Goal: Task Accomplishment & Management: Use online tool/utility

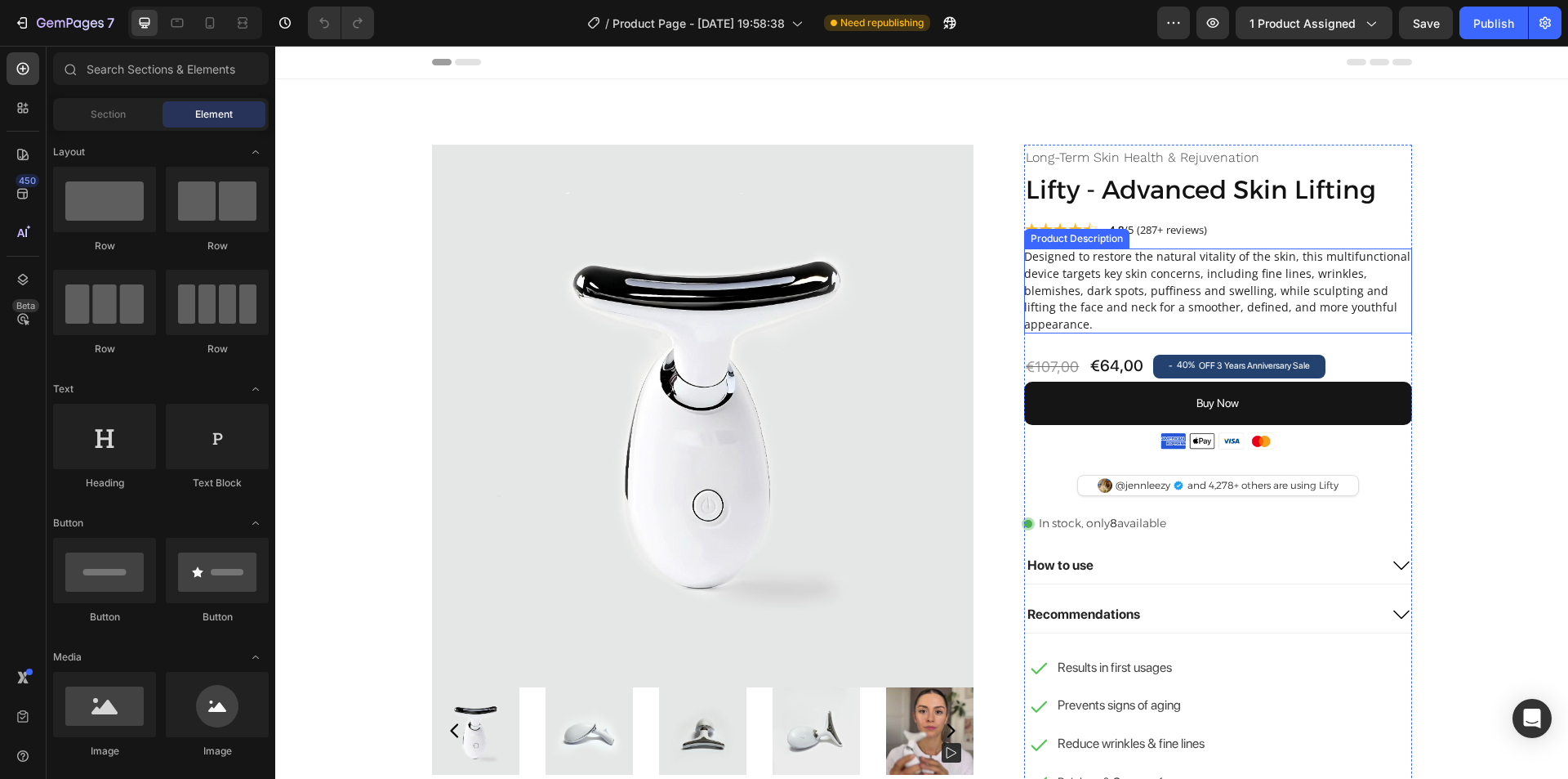
click at [1116, 311] on h5 "Designed to restore the natural vitality of the skin, this multifunctional devi…" at bounding box center [1217, 289] width 386 height 83
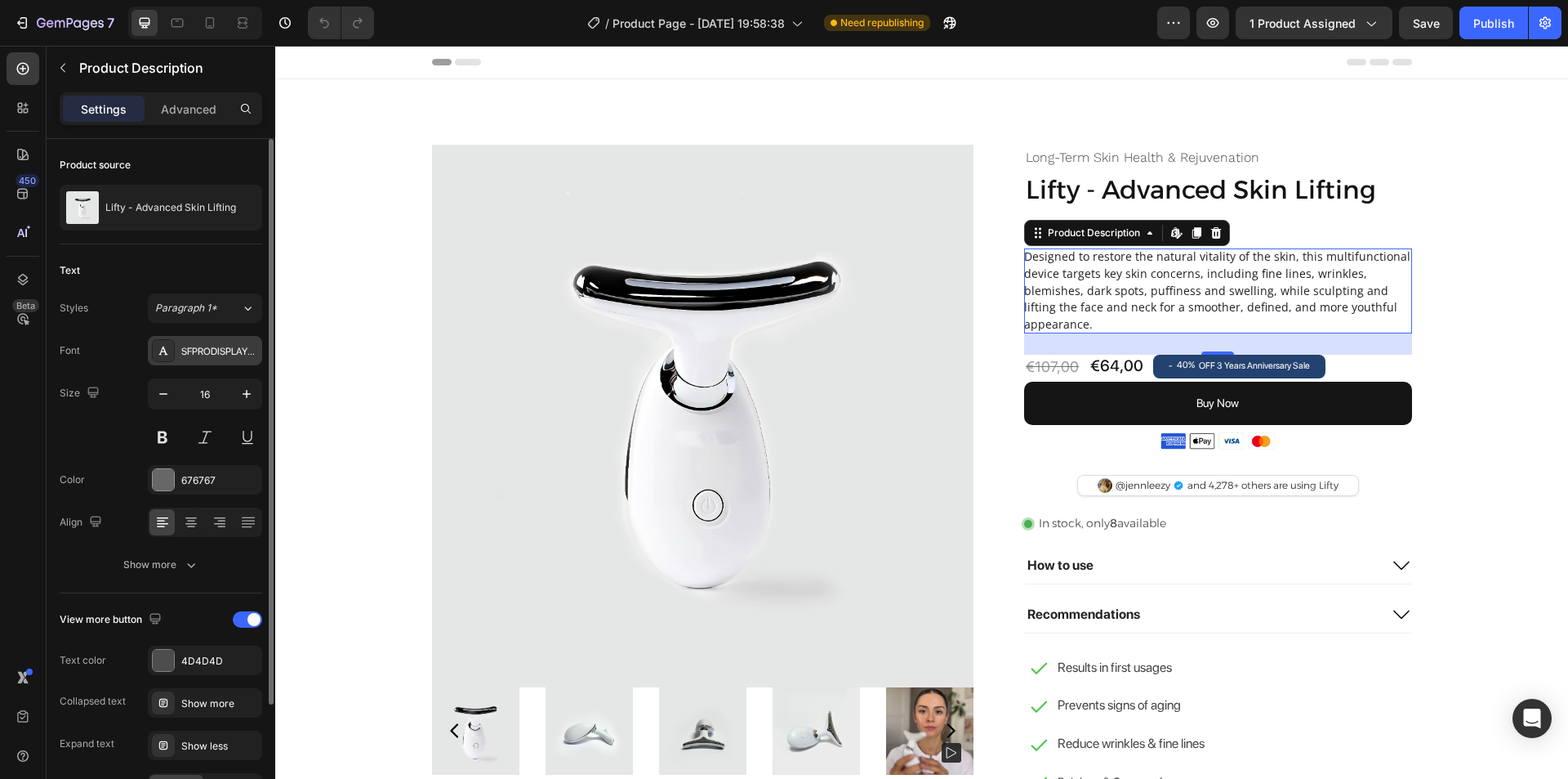
click at [211, 358] on div "SFPRODISPLAYREGULAR" at bounding box center [219, 351] width 77 height 14
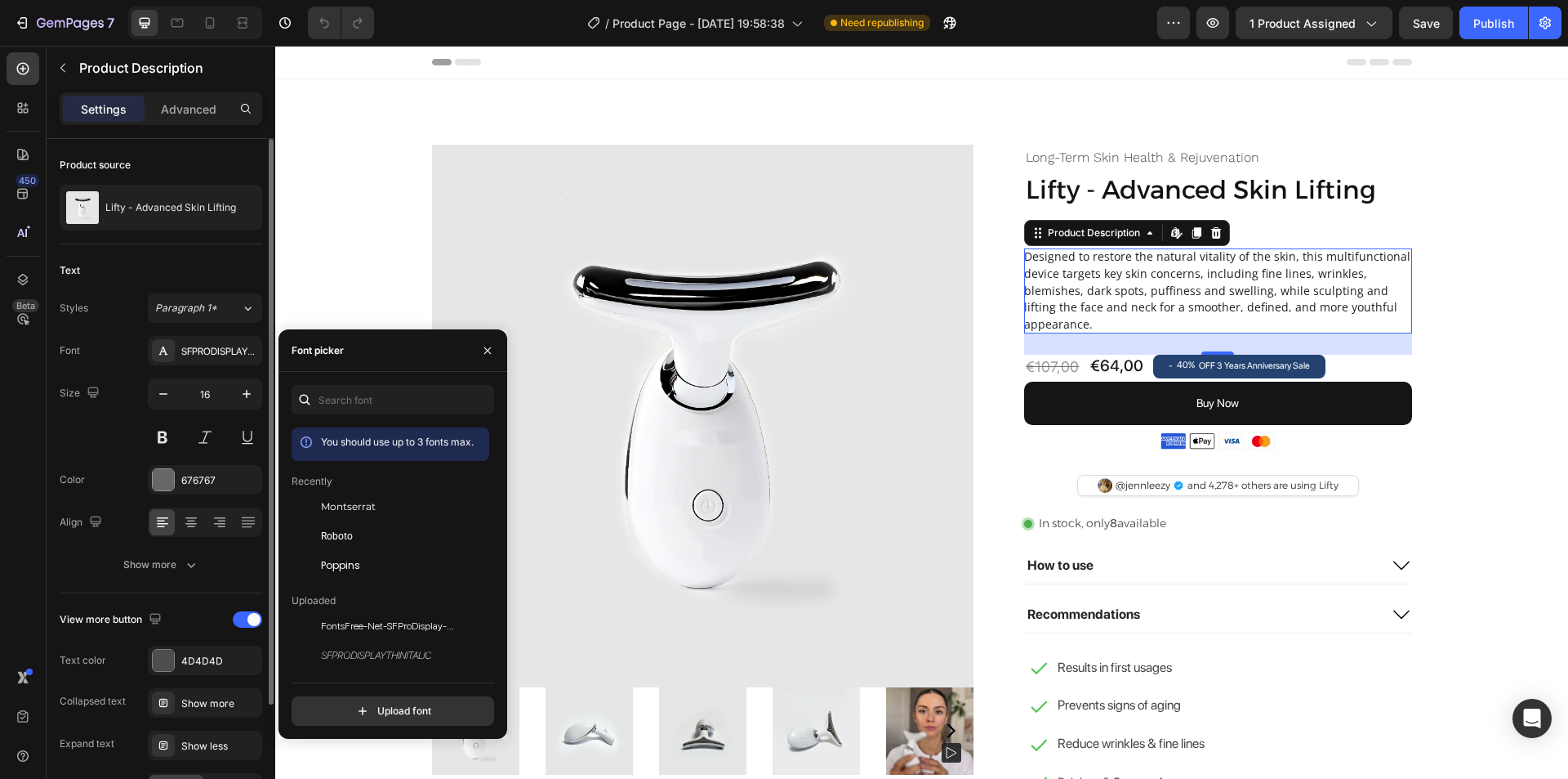
click at [73, 424] on div "Size 16" at bounding box center [161, 415] width 203 height 73
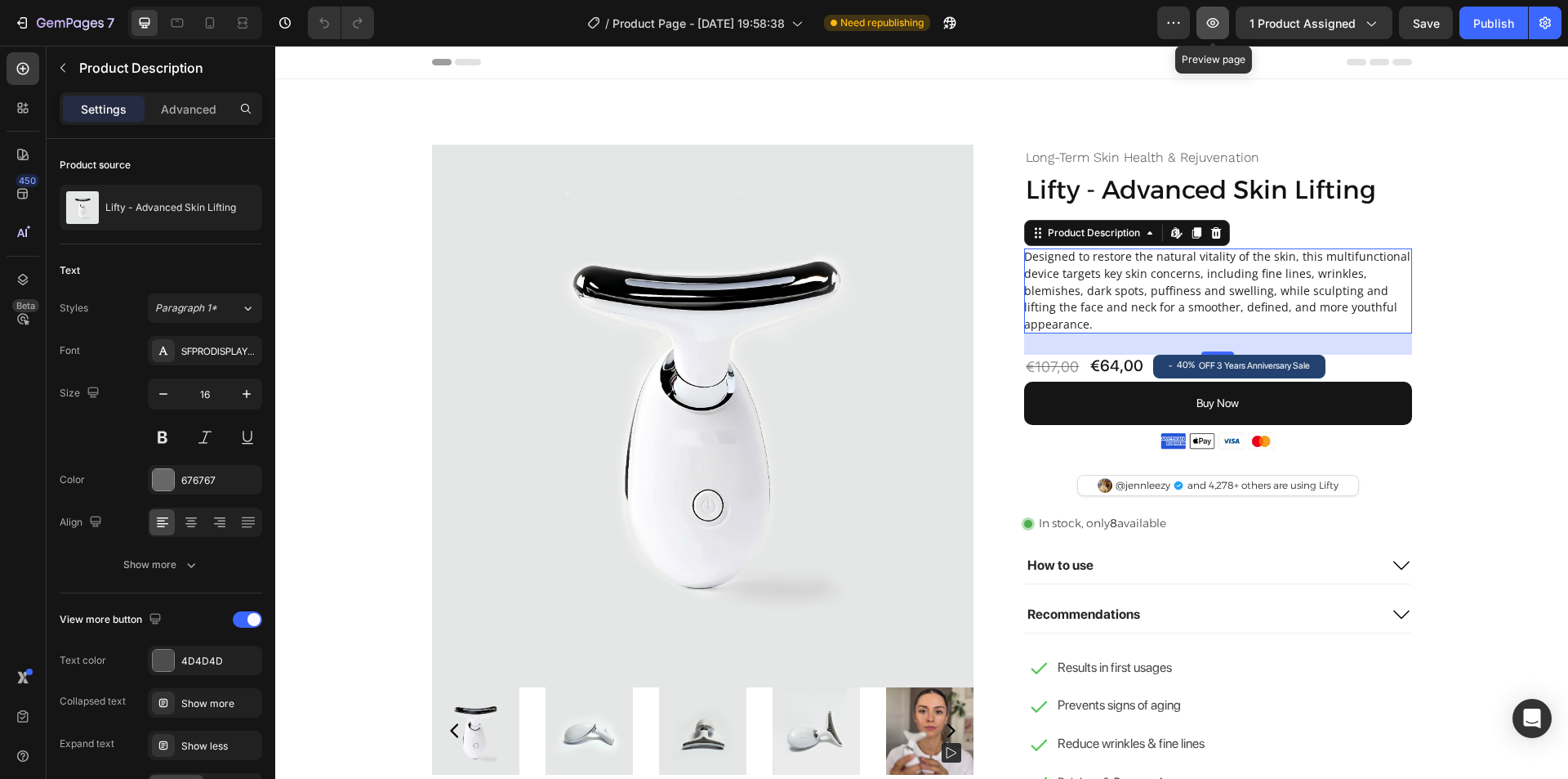
click at [1215, 29] on icon "button" at bounding box center [1212, 22] width 16 height 16
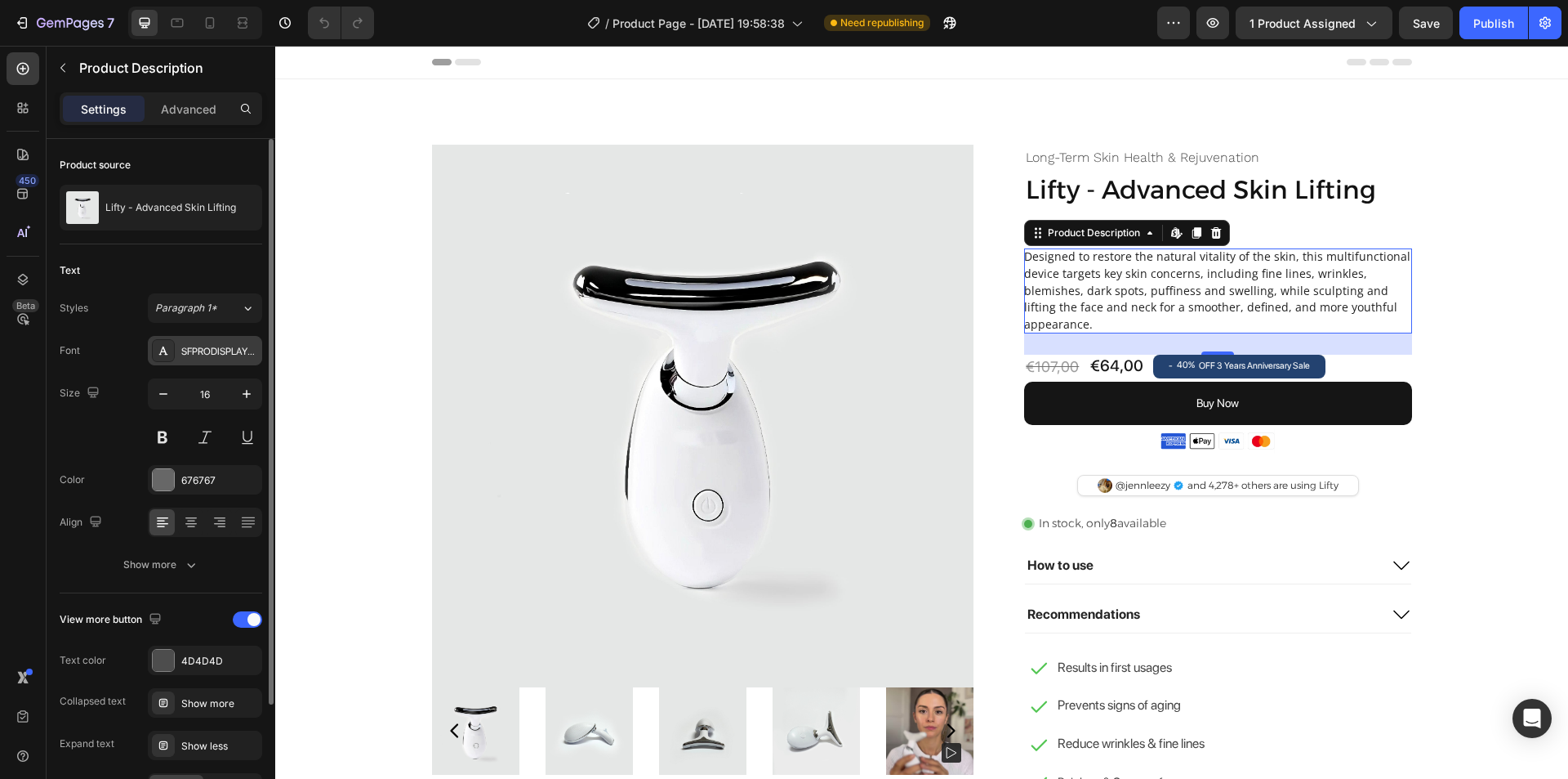
click at [198, 358] on div "SFPRODISPLAYREGULAR" at bounding box center [219, 351] width 77 height 14
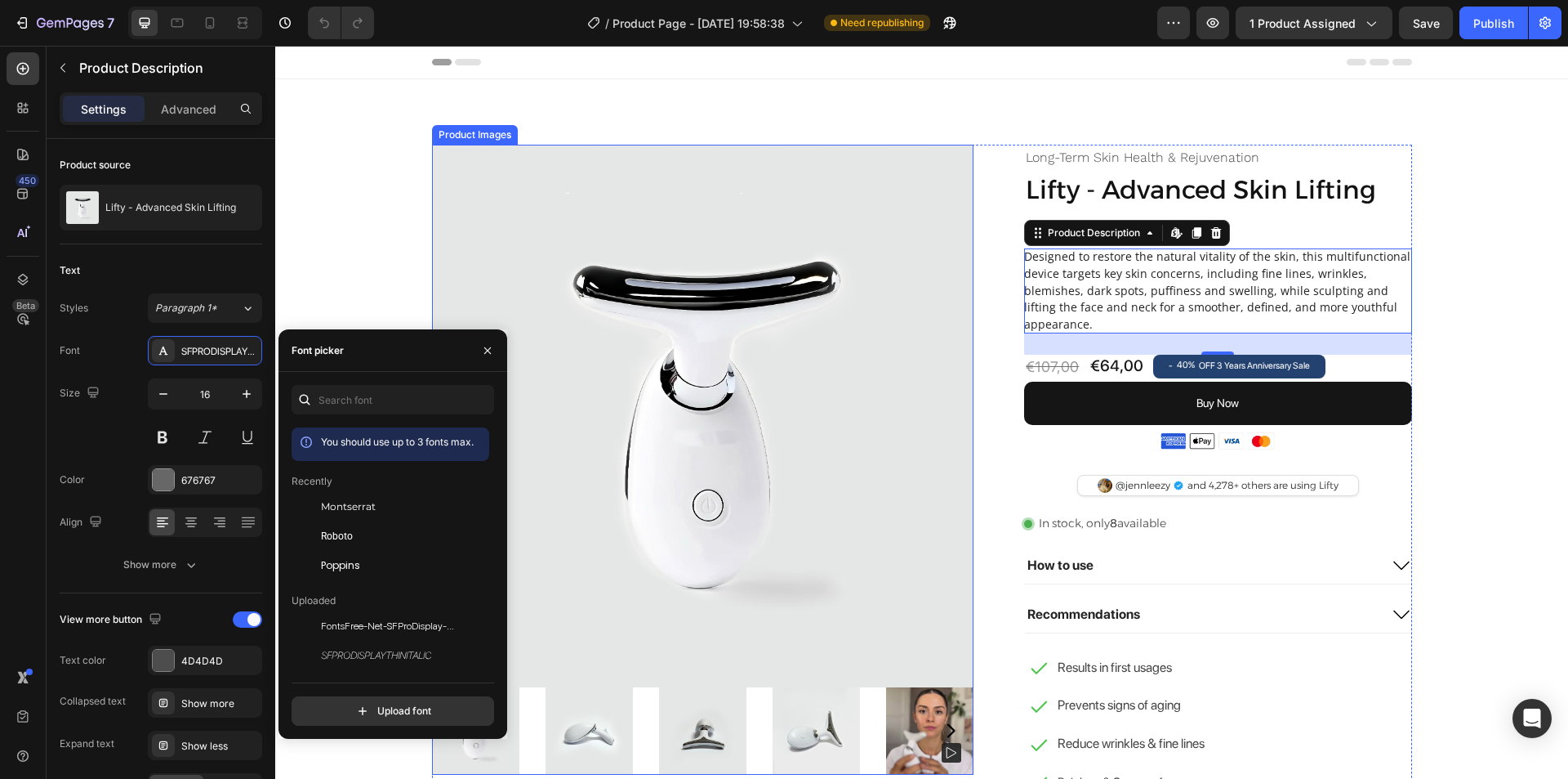
click at [587, 238] on img at bounding box center [703, 416] width 542 height 543
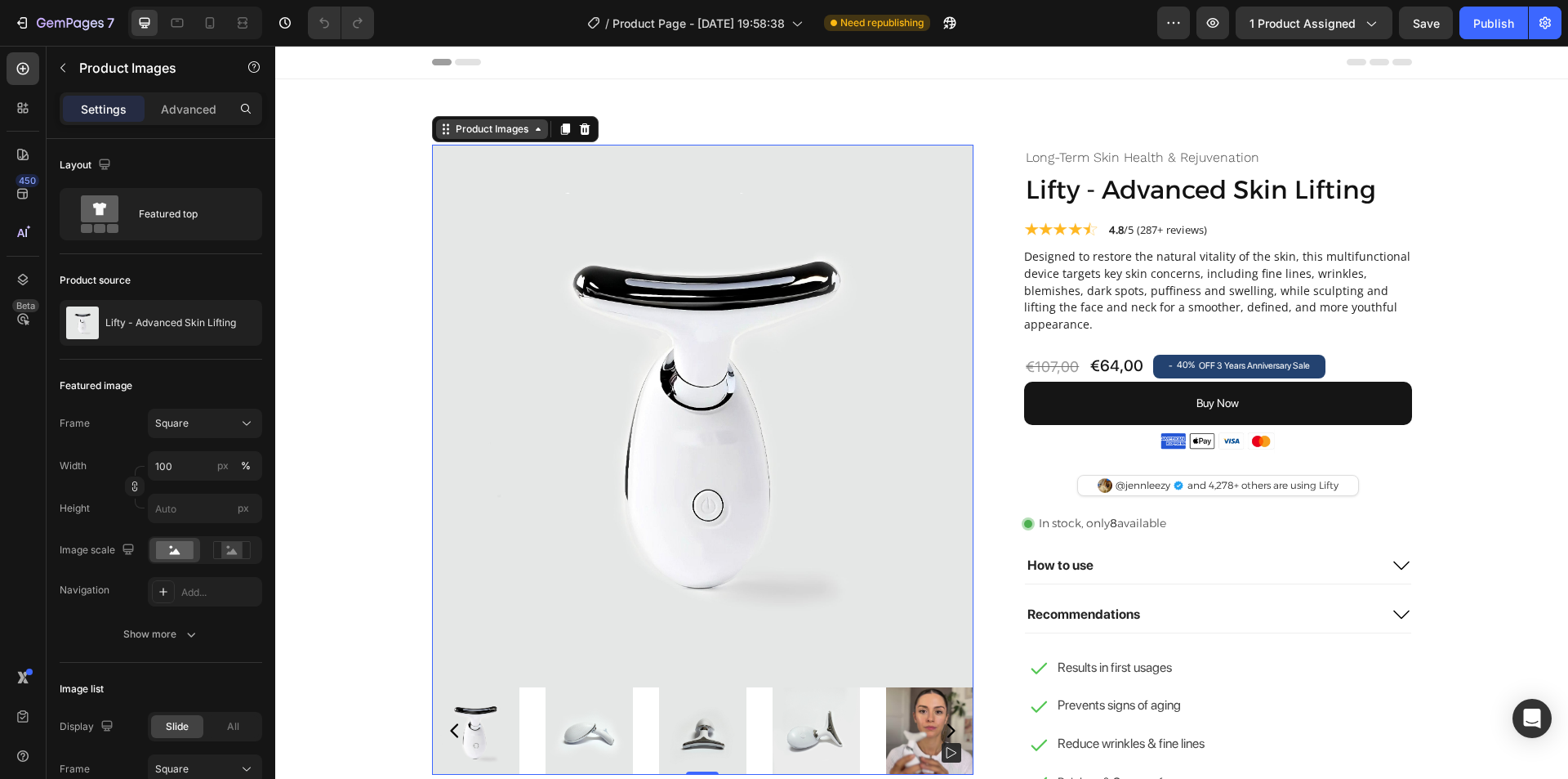
click at [471, 134] on div "Product Images" at bounding box center [492, 129] width 79 height 14
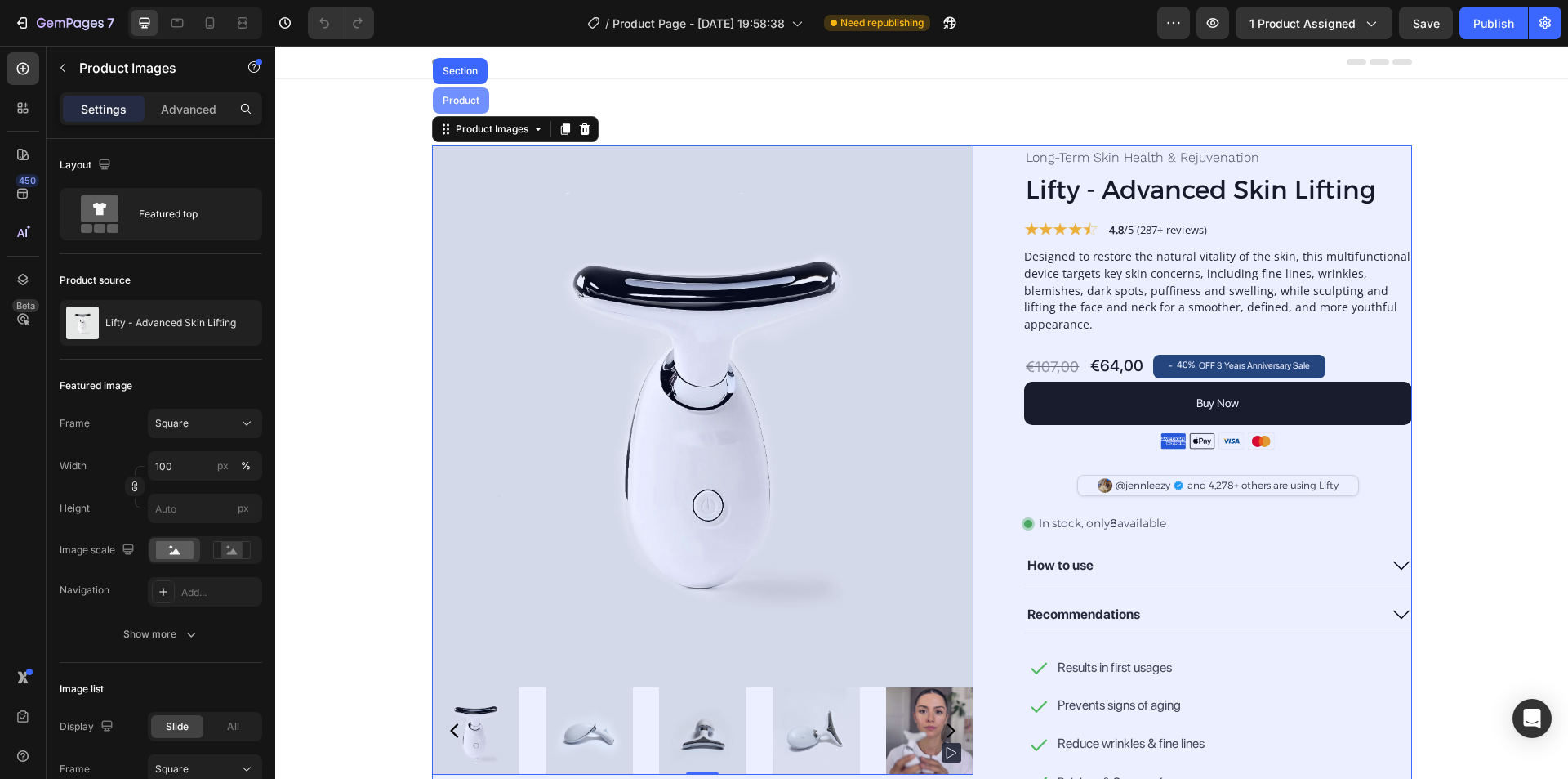
click at [443, 97] on div "Product" at bounding box center [461, 101] width 43 height 10
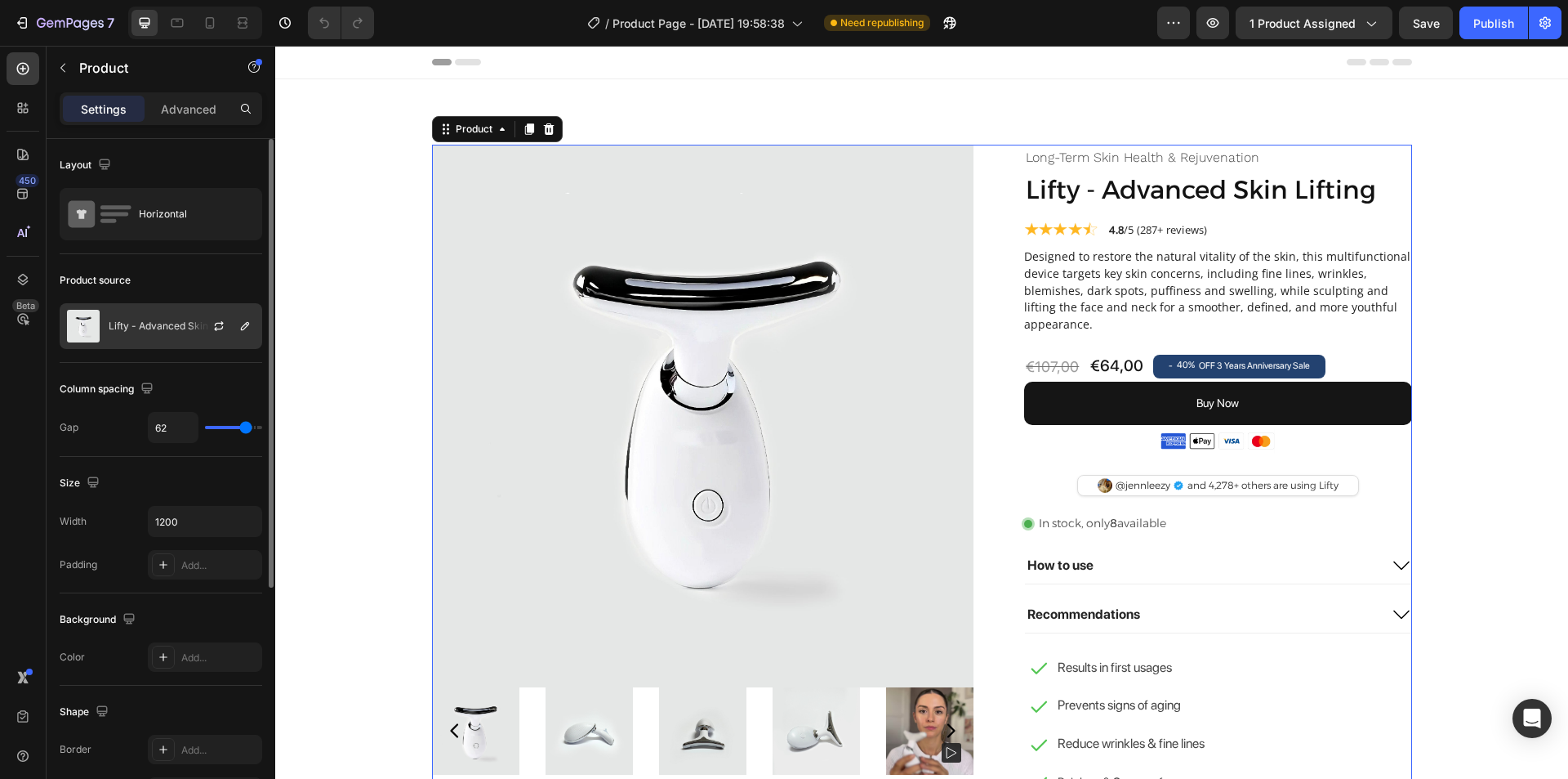
click at [170, 333] on div "Lifty - Advanced Skin Lifting" at bounding box center [161, 326] width 203 height 45
